Goal: Information Seeking & Learning: Check status

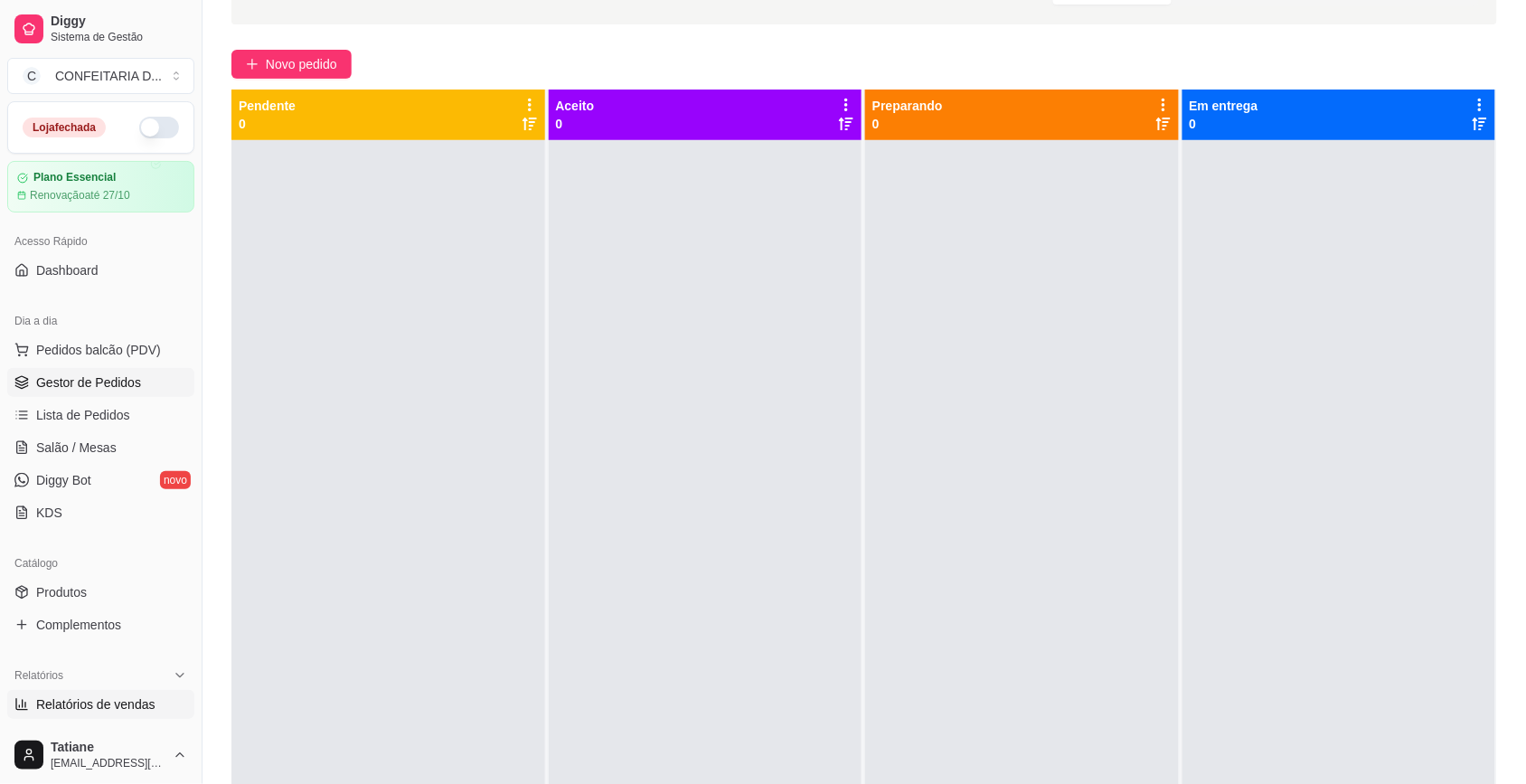
scroll to position [113, 0]
click at [89, 696] on span "Relatórios de vendas" at bounding box center [96, 704] width 119 height 18
select select "ALL"
select select "0"
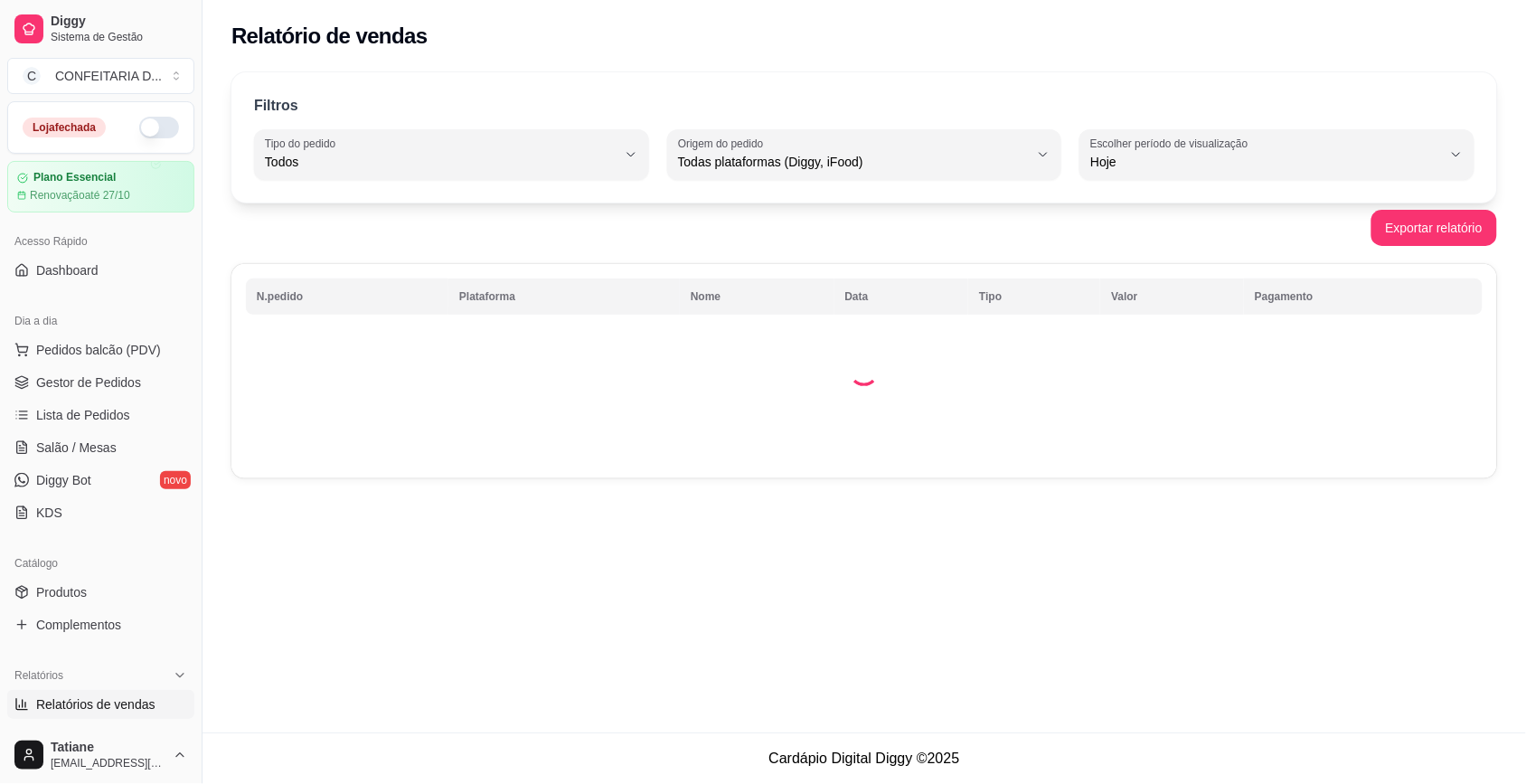
click at [95, 704] on span "Relatórios de vendas" at bounding box center [96, 704] width 119 height 18
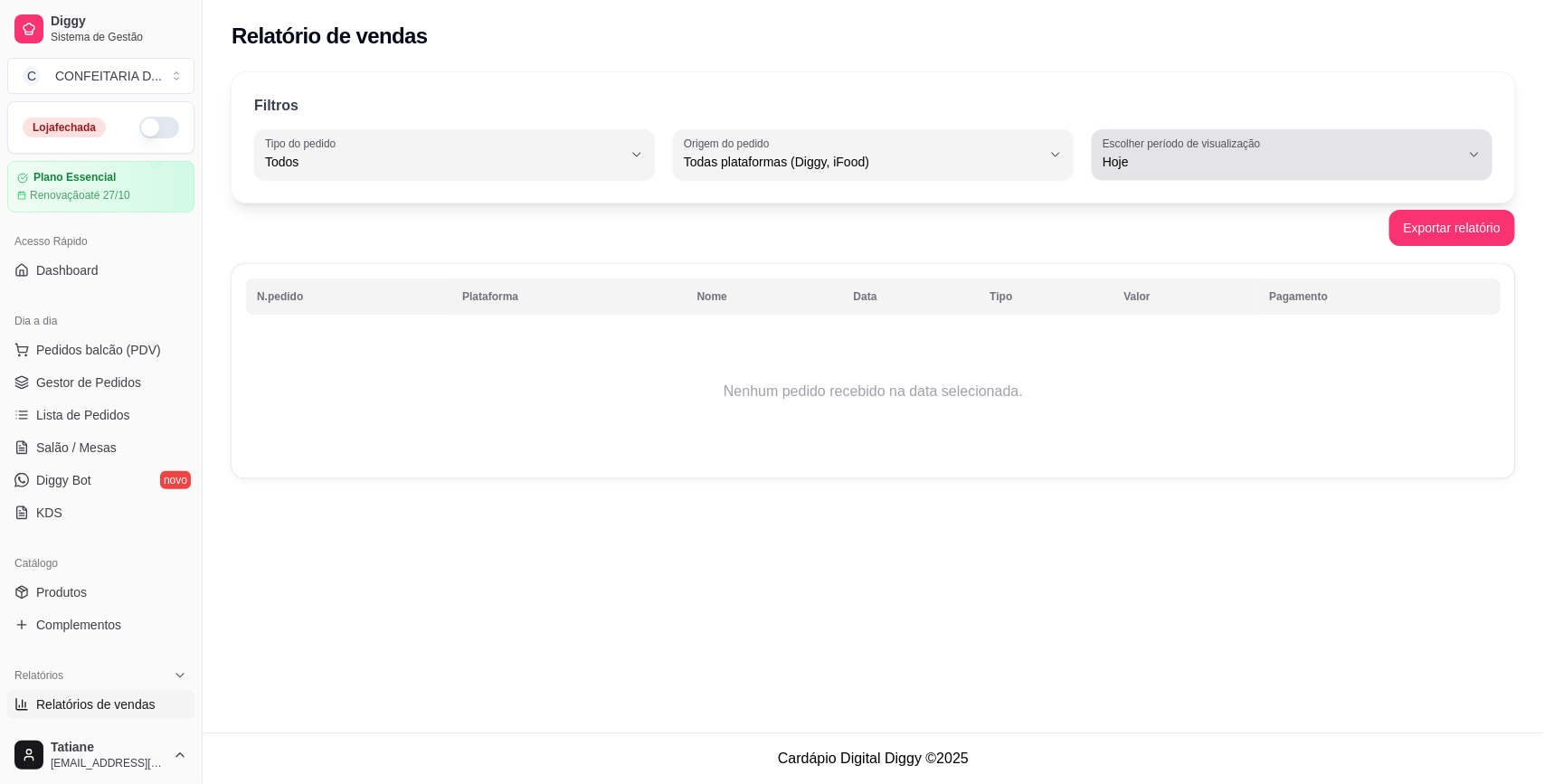
click at [1104, 142] on label "Escolher período de visualização" at bounding box center [1184, 144] width 164 height 16
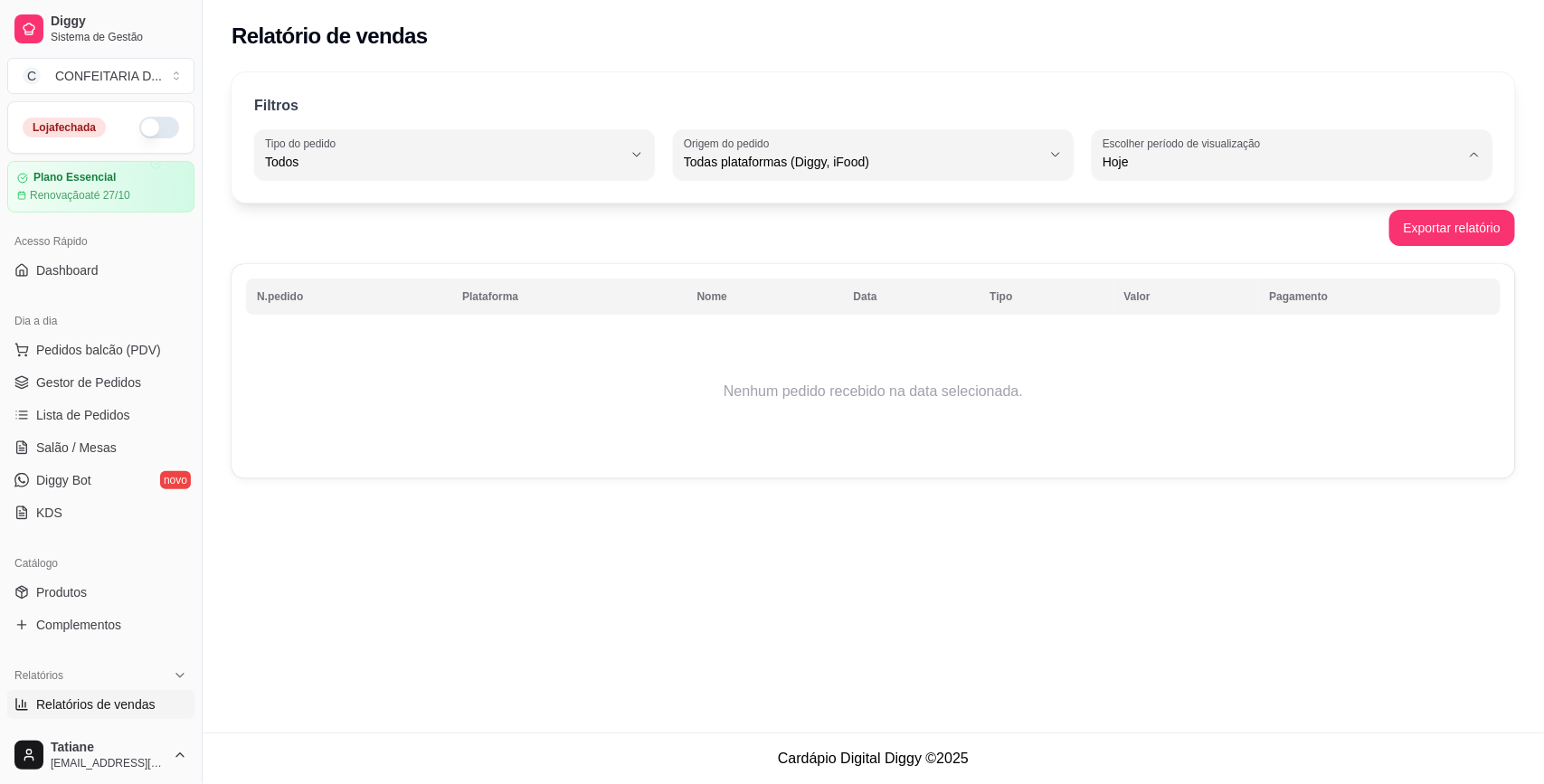
click at [1156, 389] on span "Customizado" at bounding box center [1283, 382] width 339 height 18
type input "-1"
select select "-1"
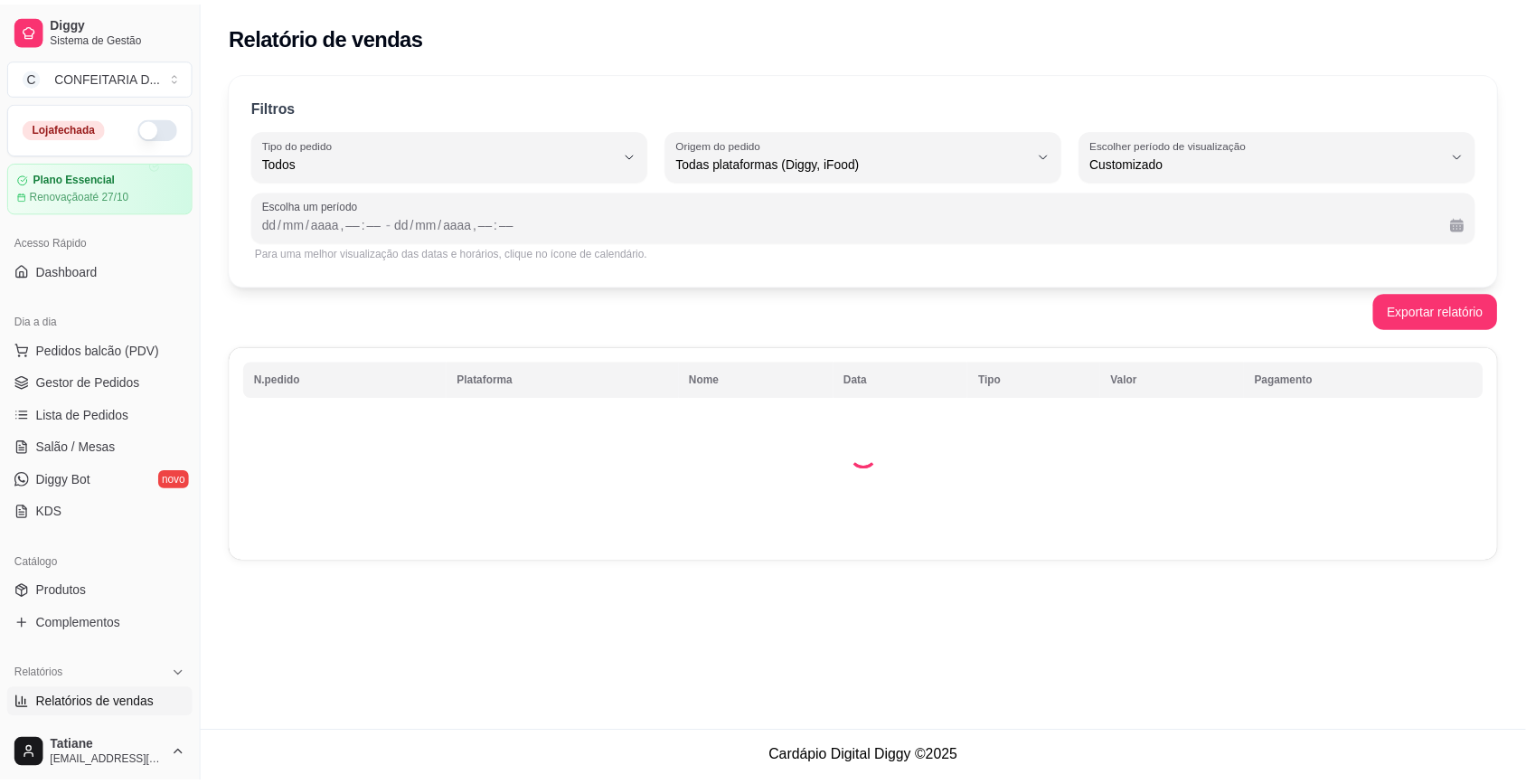
scroll to position [17, 0]
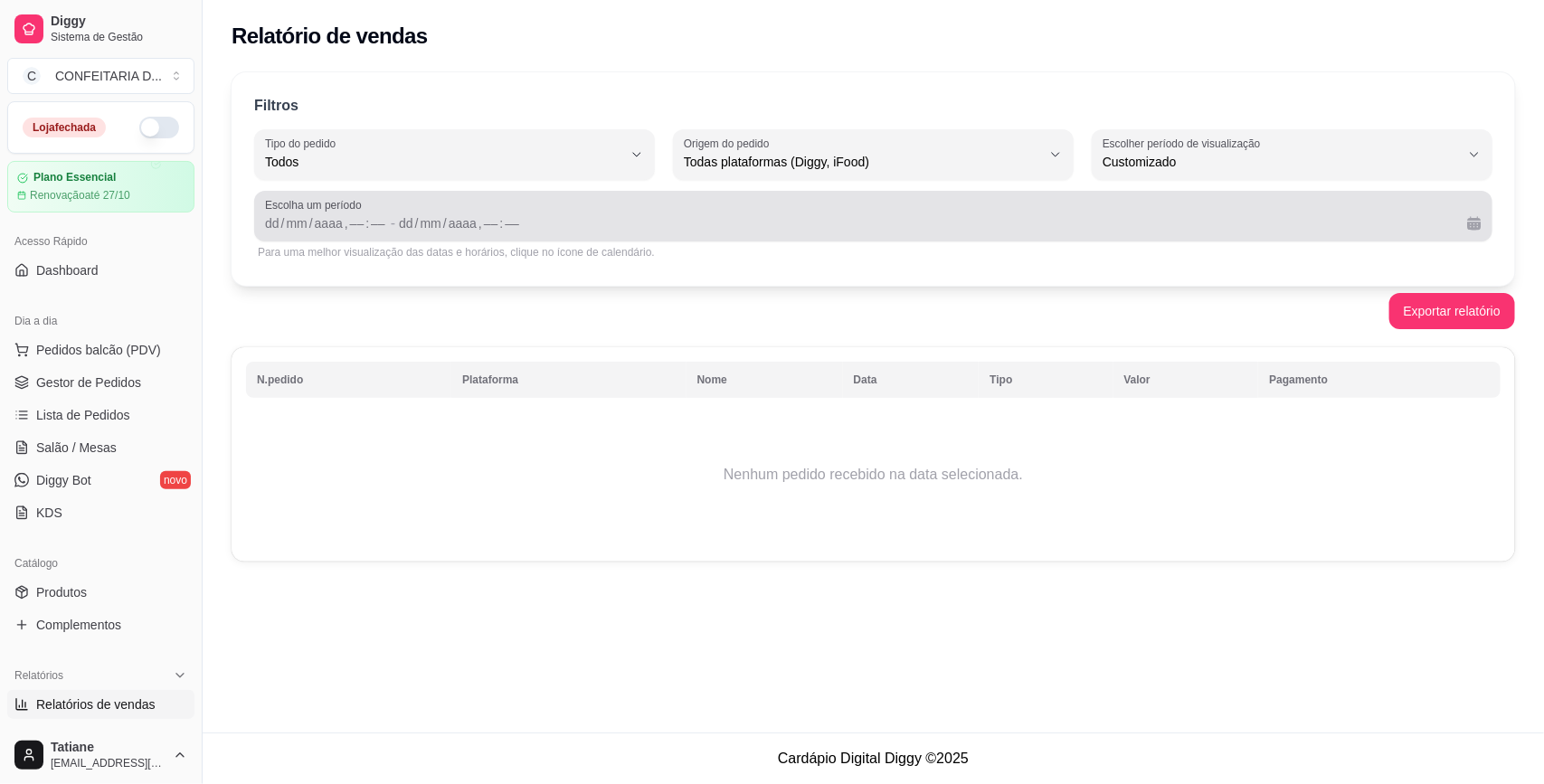
click at [395, 209] on span "Escolha um período" at bounding box center [873, 205] width 1216 height 15
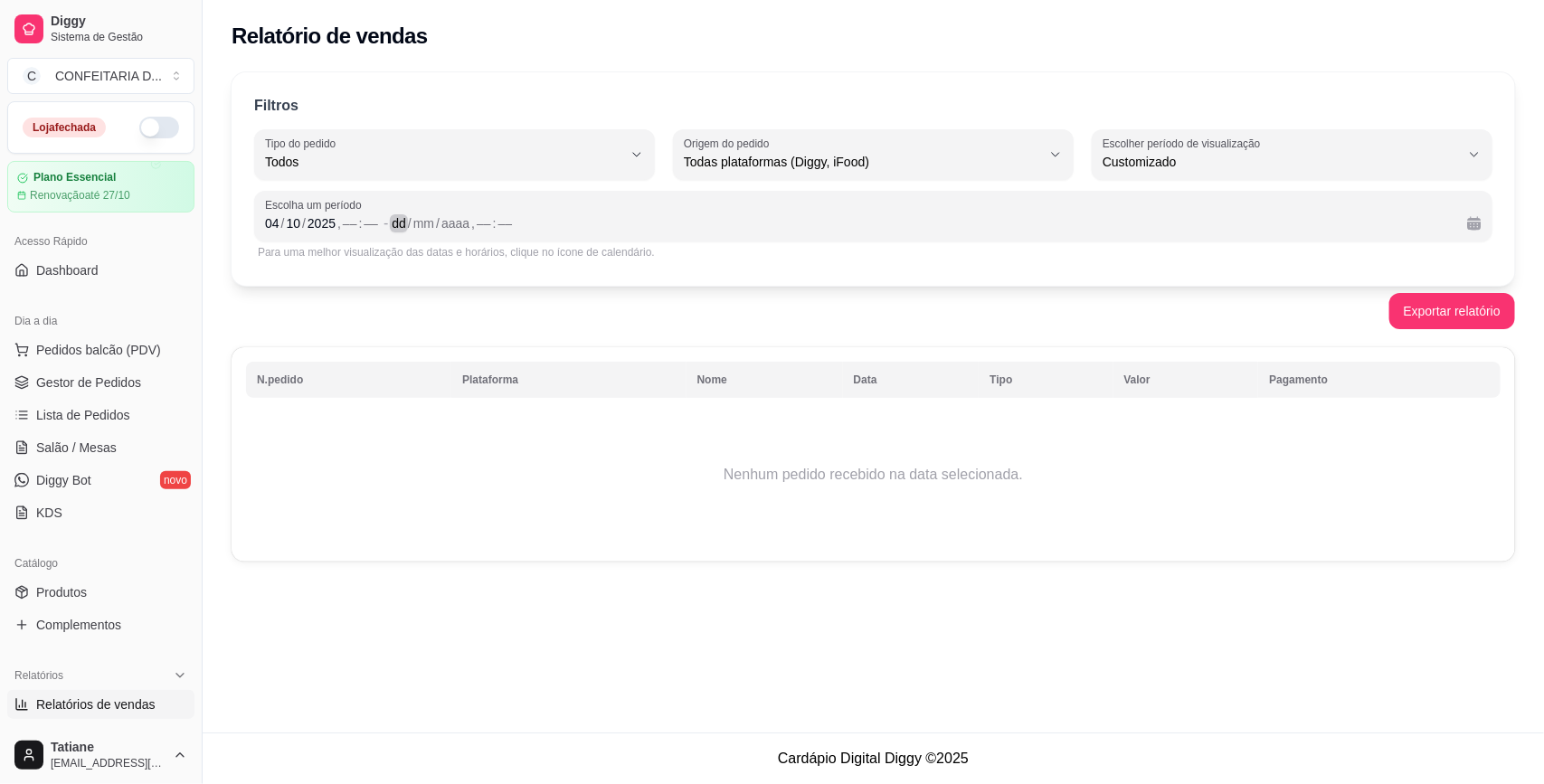
click at [392, 213] on div "dd / mm / aaaa , –– : ––" at bounding box center [922, 223] width 1061 height 22
click at [339, 223] on div "," at bounding box center [339, 223] width 7 height 18
click at [347, 222] on div "––" at bounding box center [350, 223] width 18 height 18
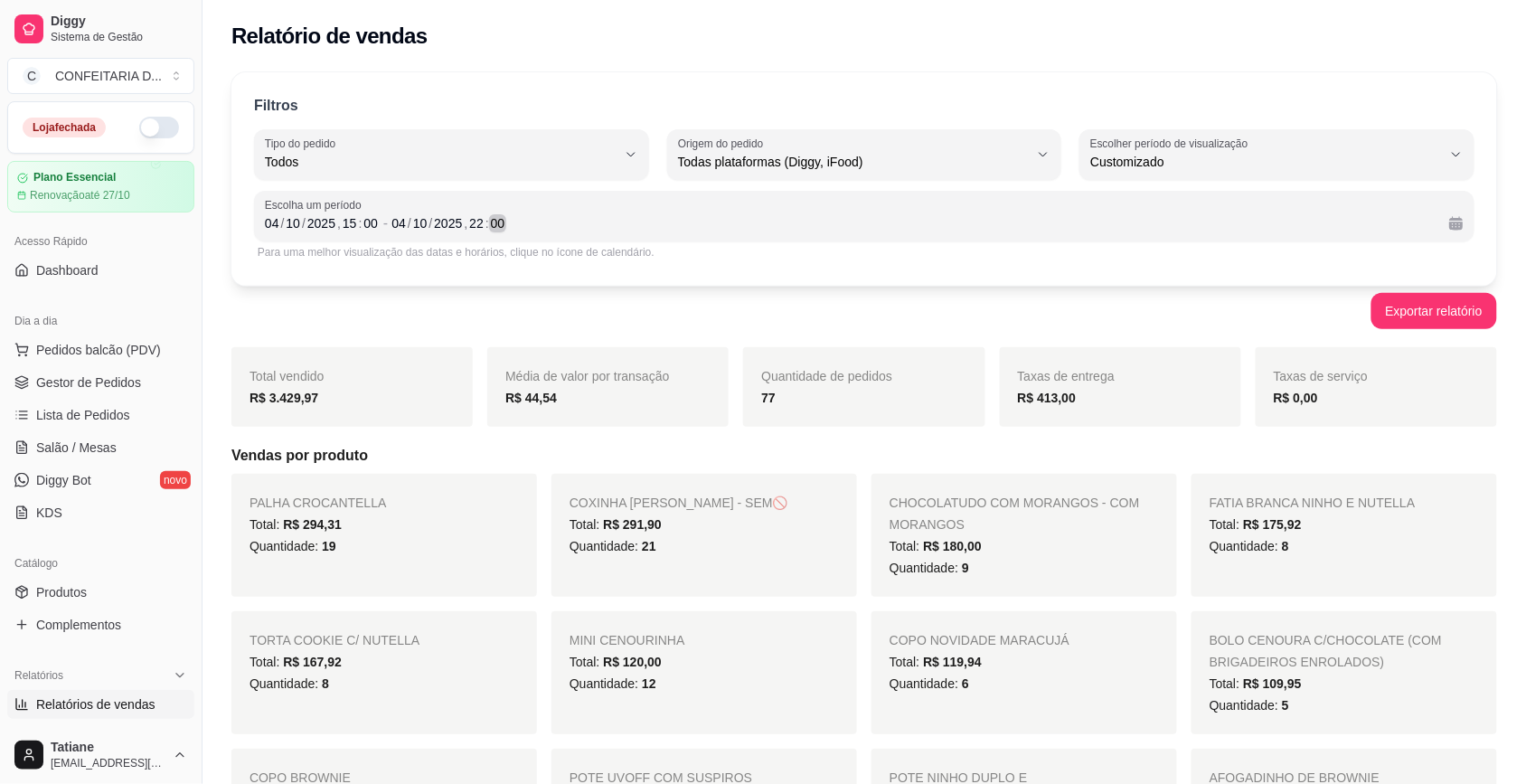
scroll to position [113, 0]
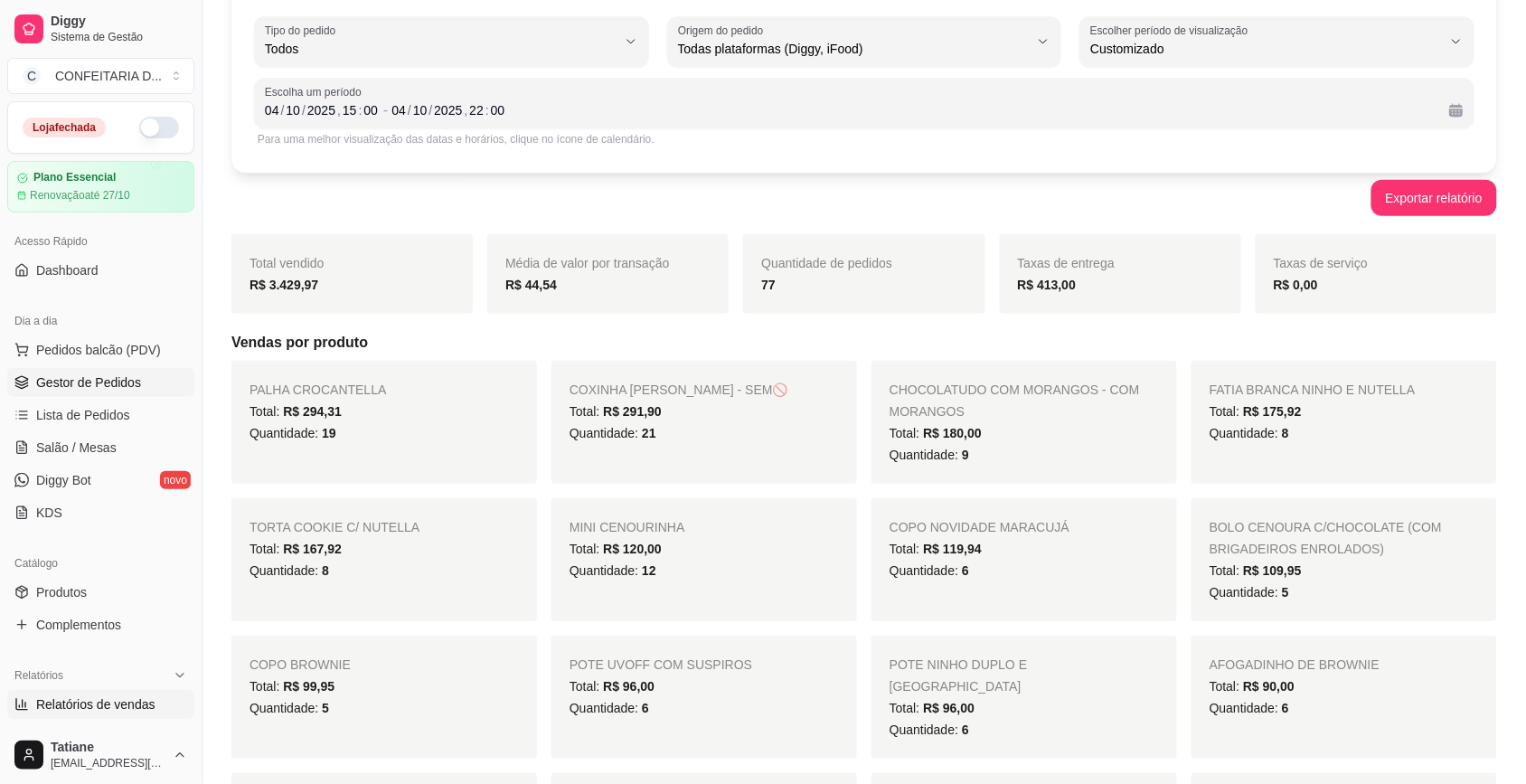
click at [73, 383] on span "Gestor de Pedidos" at bounding box center [88, 382] width 105 height 18
